Goal: Task Accomplishment & Management: Manage account settings

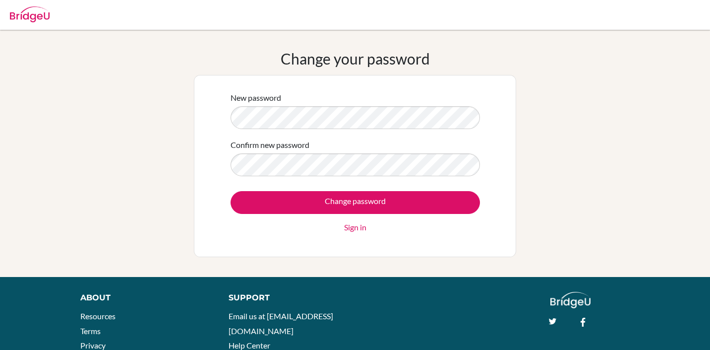
click at [489, 150] on div "New password Confirm new password Change password Sign in" at bounding box center [355, 166] width 322 height 182
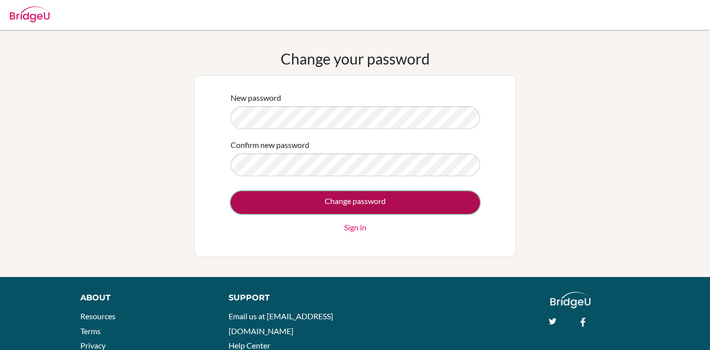
click at [426, 200] on input "Change password" at bounding box center [355, 202] width 249 height 23
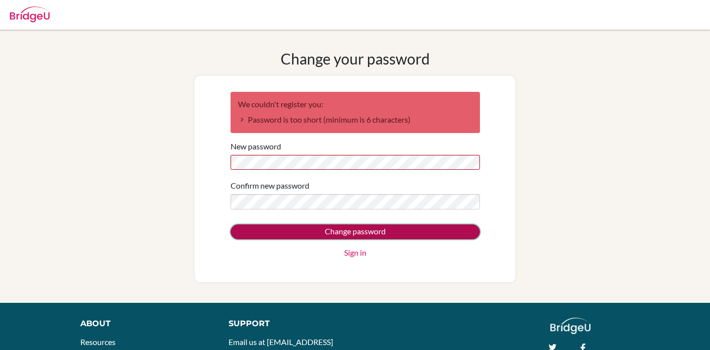
click at [359, 235] on input "Change password" at bounding box center [355, 231] width 249 height 15
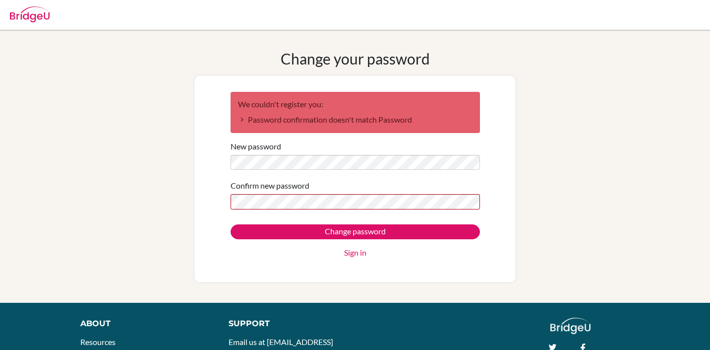
click at [384, 145] on div "New password" at bounding box center [355, 155] width 249 height 30
click at [445, 240] on div "Change password Sign in" at bounding box center [355, 241] width 249 height 34
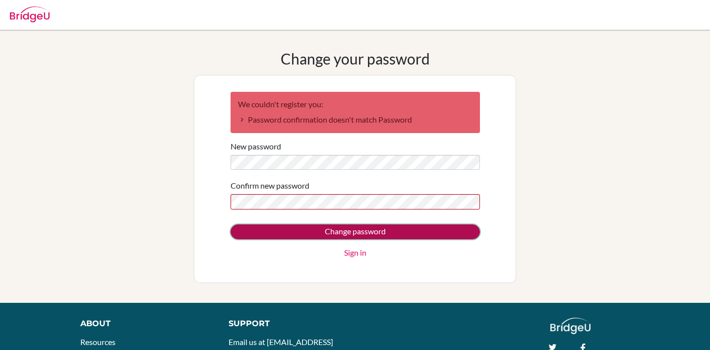
click at [444, 231] on input "Change password" at bounding box center [355, 231] width 249 height 15
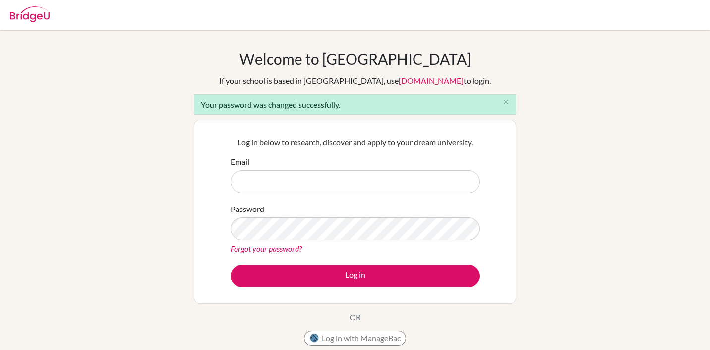
type input "[PERSON_NAME][EMAIL_ADDRESS][PERSON_NAME][DOMAIN_NAME]"
click at [434, 138] on p "Log in below to research, discover and apply to your dream university." at bounding box center [355, 142] width 249 height 12
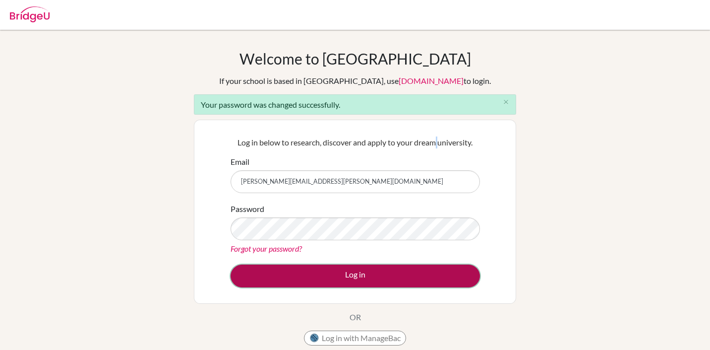
click at [353, 284] on button "Log in" at bounding box center [355, 275] width 249 height 23
